Goal: Task Accomplishment & Management: Complete application form

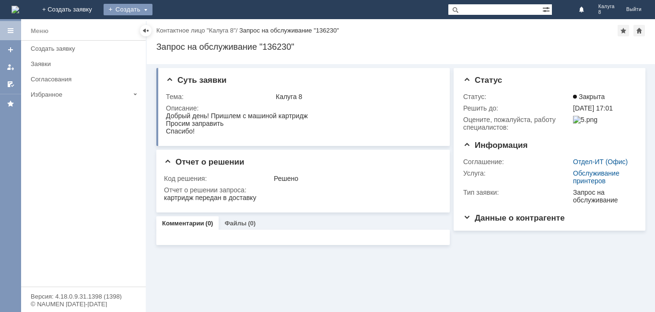
click at [152, 6] on div "Создать" at bounding box center [128, 10] width 49 height 12
click at [178, 27] on link "Заявка" at bounding box center [141, 29] width 73 height 12
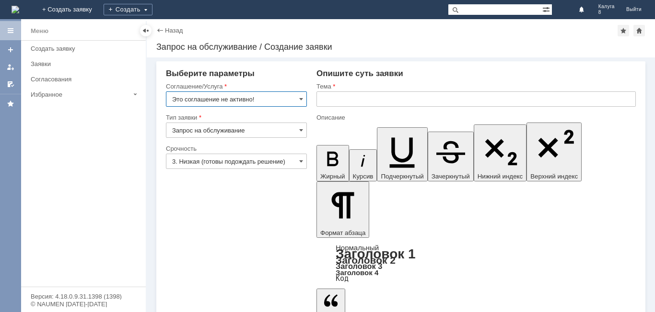
click at [298, 98] on input "Это соглашение не активно!" at bounding box center [236, 99] width 141 height 15
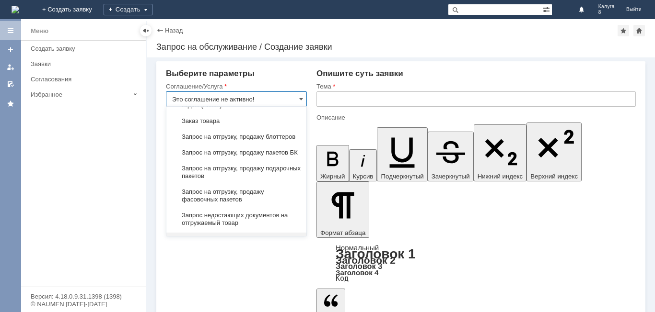
scroll to position [335, 0]
click at [253, 156] on span "Запрос на отгрузку, продажу пакетов БК" at bounding box center [236, 152] width 128 height 8
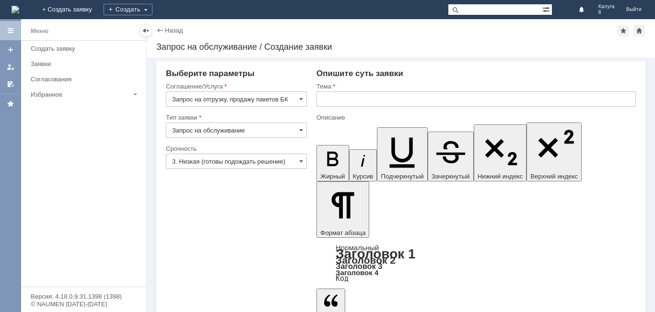
type input "Запрос на отгрузку, продажу пакетов БК"
click at [326, 99] on input "text" at bounding box center [475, 99] width 319 height 15
click at [303, 161] on input "3. Низкая (готовы подождать решение)" at bounding box center [236, 161] width 141 height 15
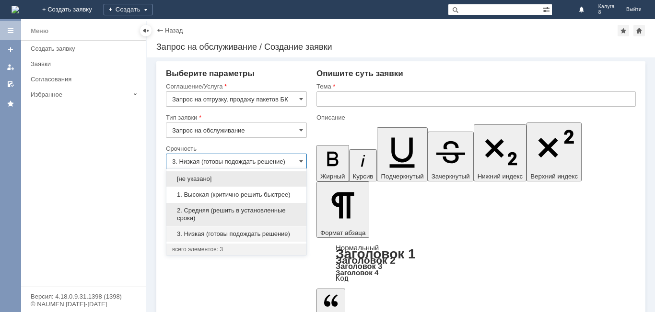
click at [250, 208] on span "2. Средняя (решить в установленные сроки)" at bounding box center [236, 214] width 128 height 15
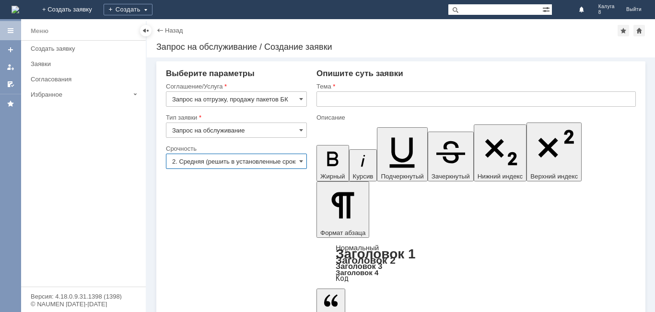
type input "2. Средняя (решить в установленные сроки)"
click at [332, 100] on input "text" at bounding box center [475, 99] width 319 height 15
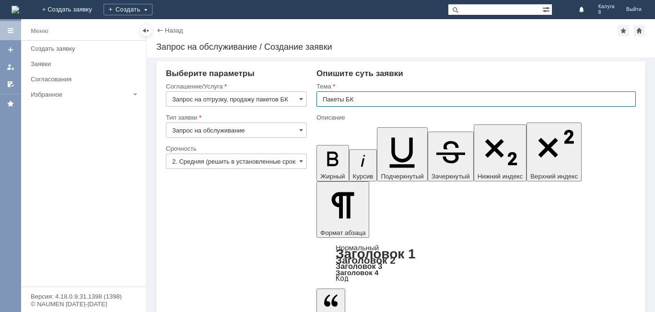
type input "Пакеты БК"
